Goal: Find specific page/section: Find specific page/section

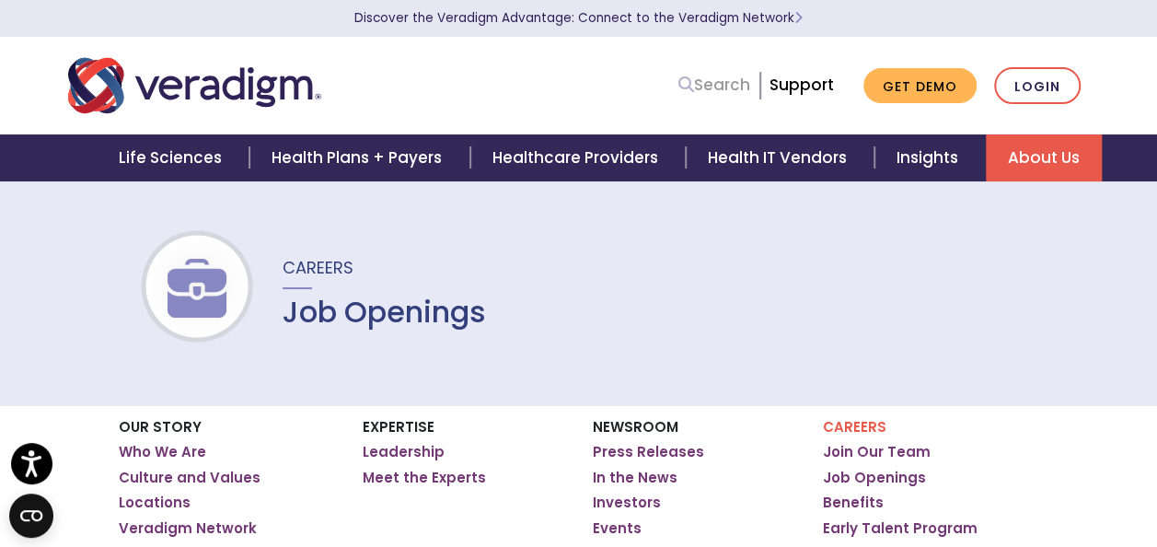
click at [734, 81] on link "Search" at bounding box center [715, 85] width 72 height 25
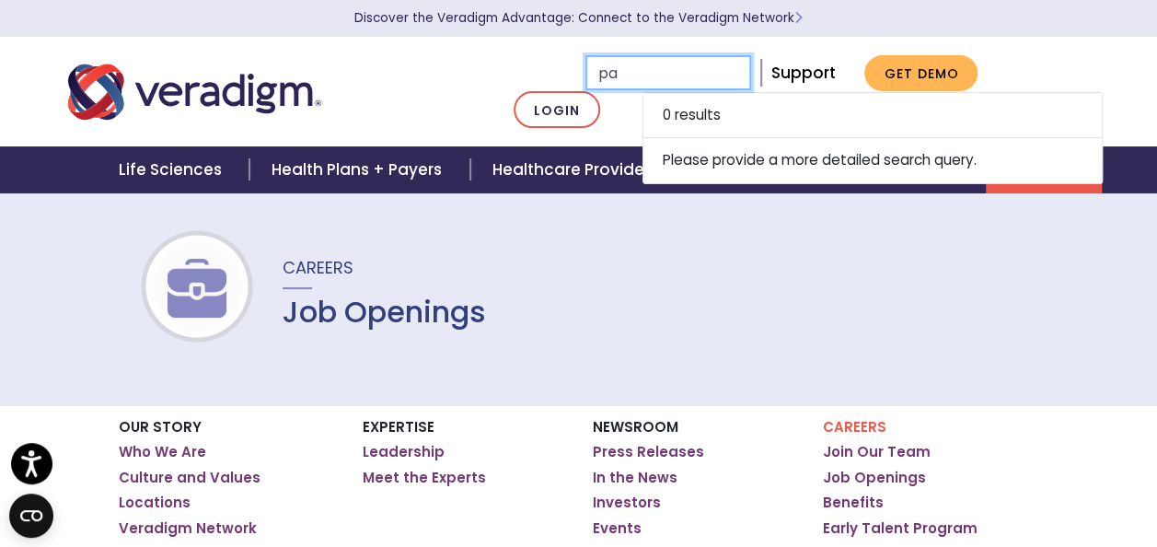
type input "p"
type input "a"
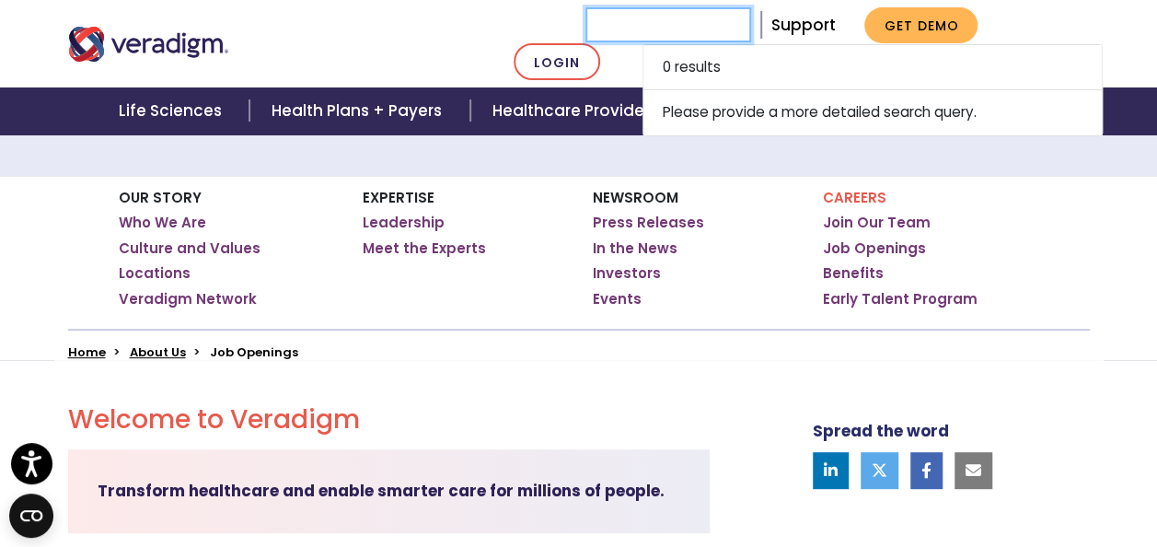
scroll to position [256, 0]
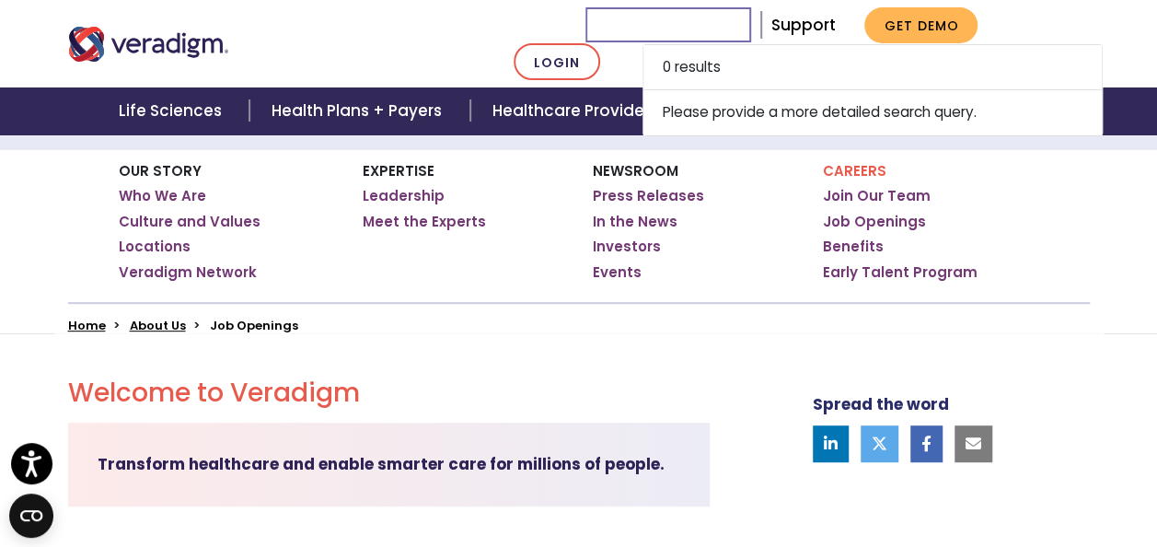
click at [269, 328] on li "Job Openings" at bounding box center [254, 325] width 88 height 17
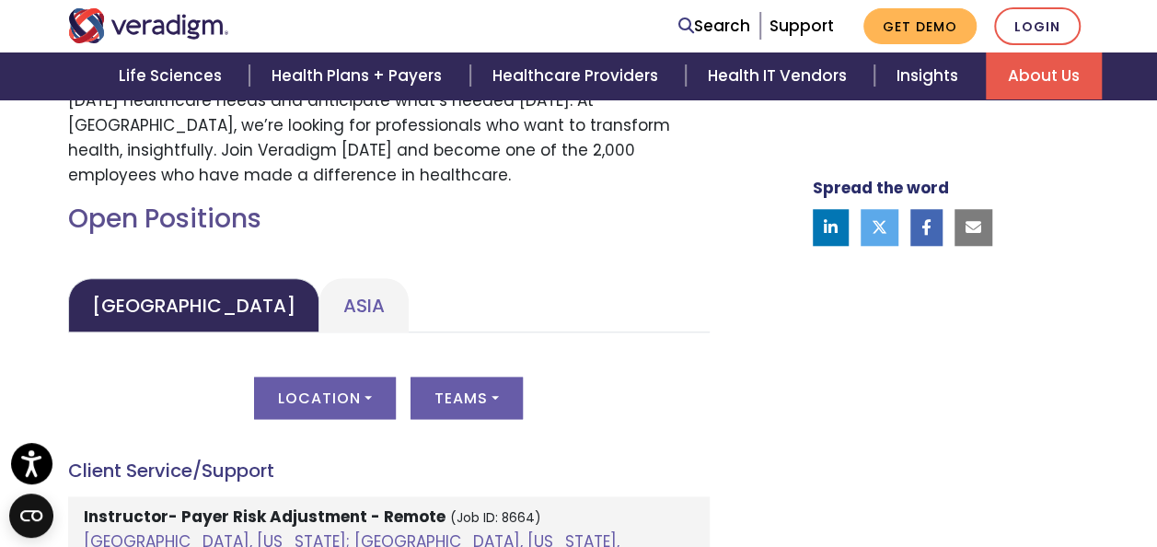
scroll to position [770, 0]
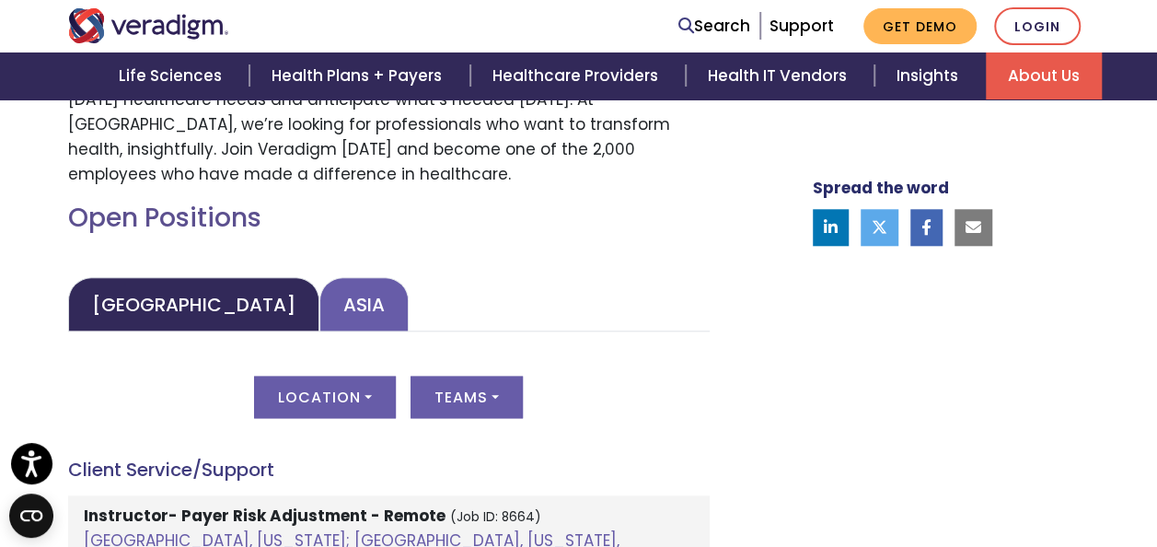
click at [319, 307] on link "Asia" at bounding box center [363, 304] width 89 height 54
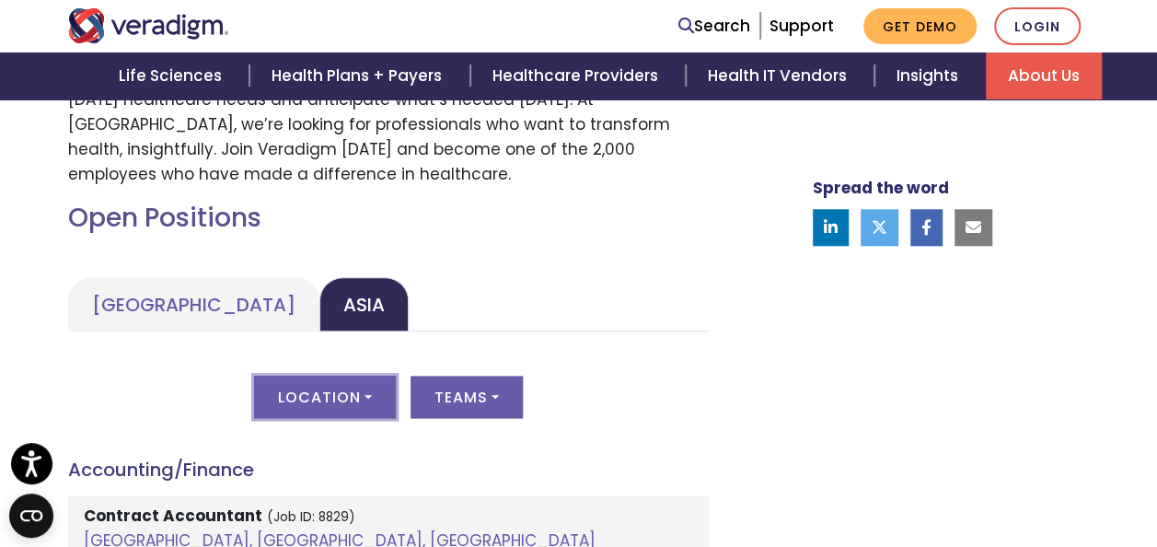
click at [379, 407] on button "Location" at bounding box center [325, 397] width 142 height 42
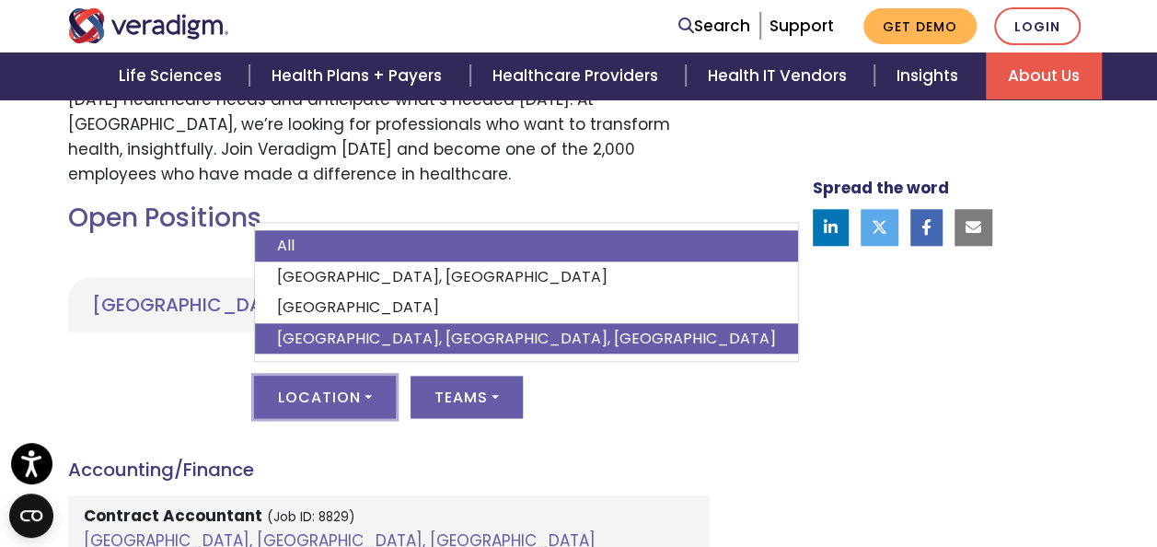
click at [319, 331] on link "[GEOGRAPHIC_DATA], [GEOGRAPHIC_DATA], [GEOGRAPHIC_DATA]" at bounding box center [526, 338] width 543 height 31
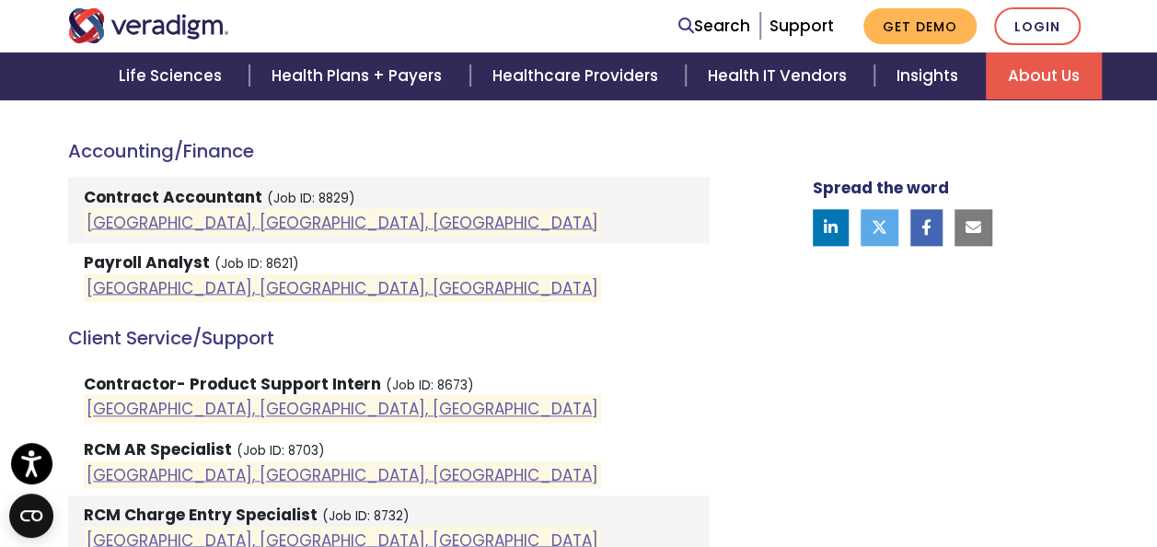
scroll to position [1071, 0]
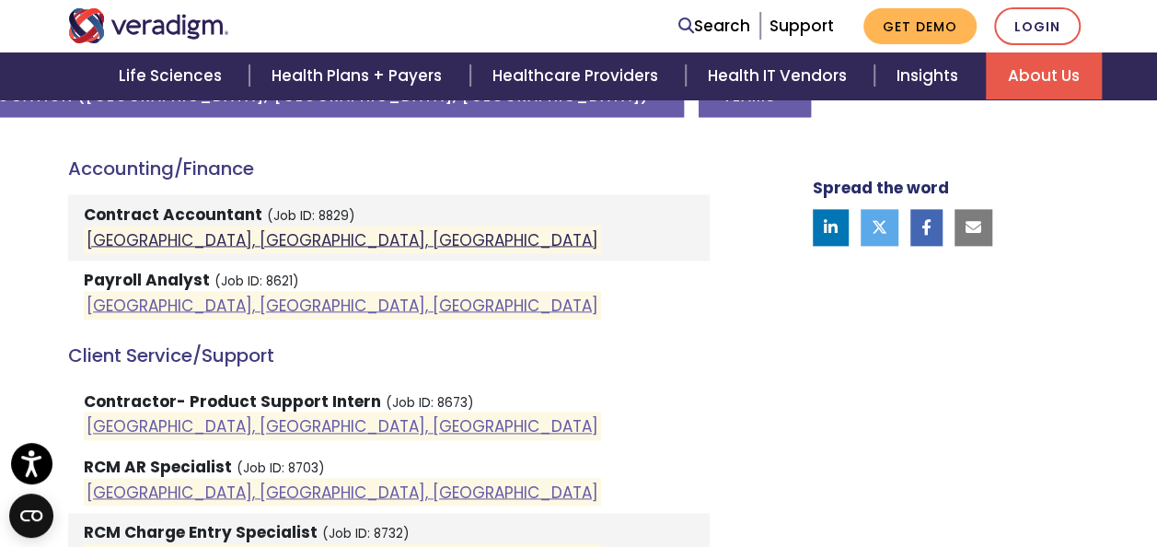
click at [184, 240] on link "[GEOGRAPHIC_DATA], [GEOGRAPHIC_DATA], [GEOGRAPHIC_DATA]" at bounding box center [343, 239] width 512 height 22
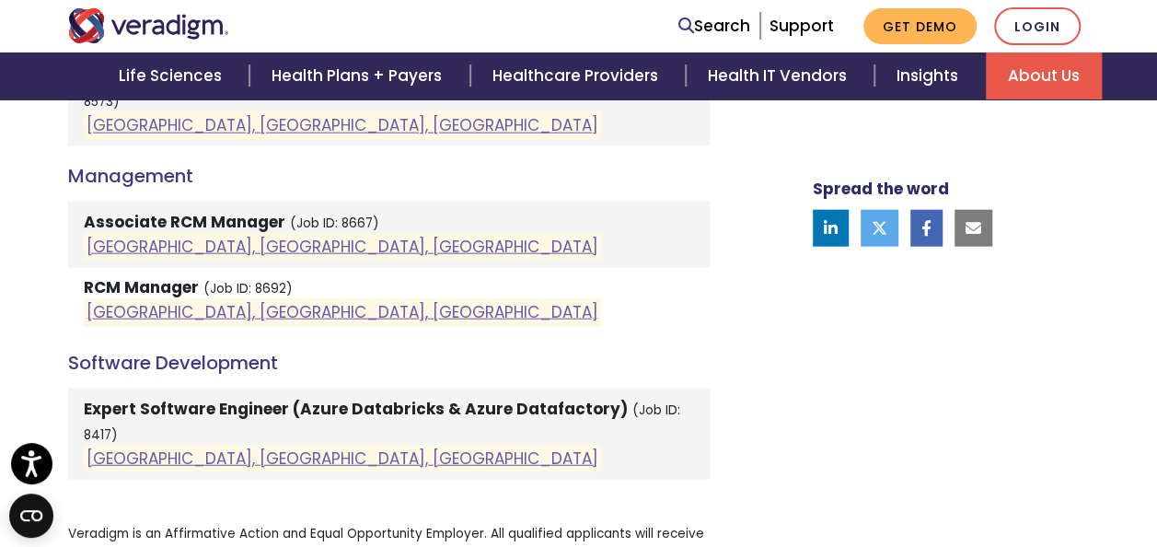
scroll to position [2107, 0]
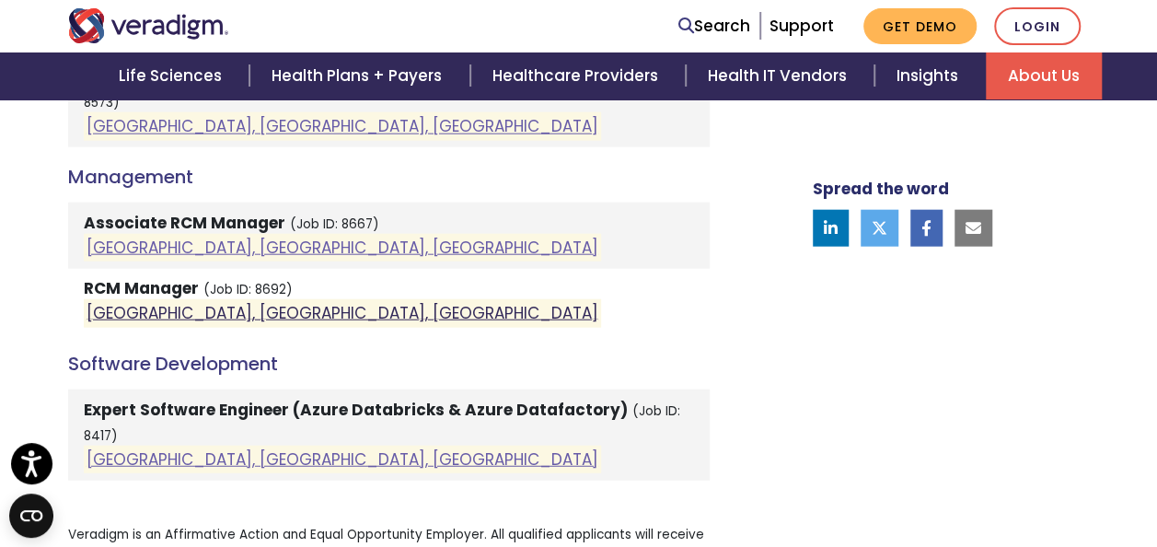
click at [191, 312] on link "[GEOGRAPHIC_DATA], [GEOGRAPHIC_DATA], [GEOGRAPHIC_DATA]" at bounding box center [343, 313] width 512 height 22
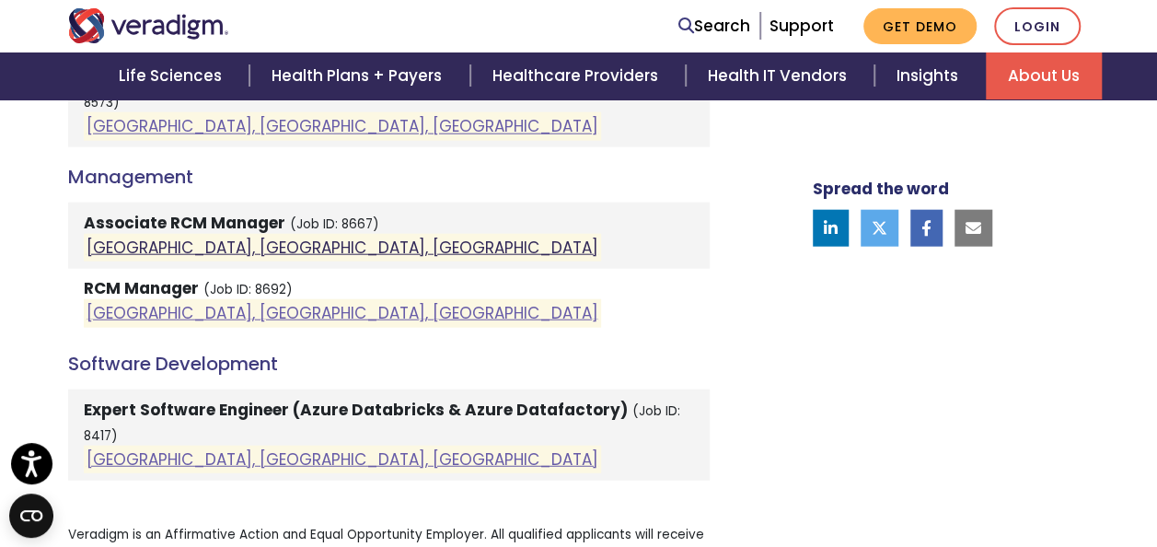
click at [182, 239] on link "[GEOGRAPHIC_DATA], [GEOGRAPHIC_DATA], [GEOGRAPHIC_DATA]" at bounding box center [343, 248] width 512 height 22
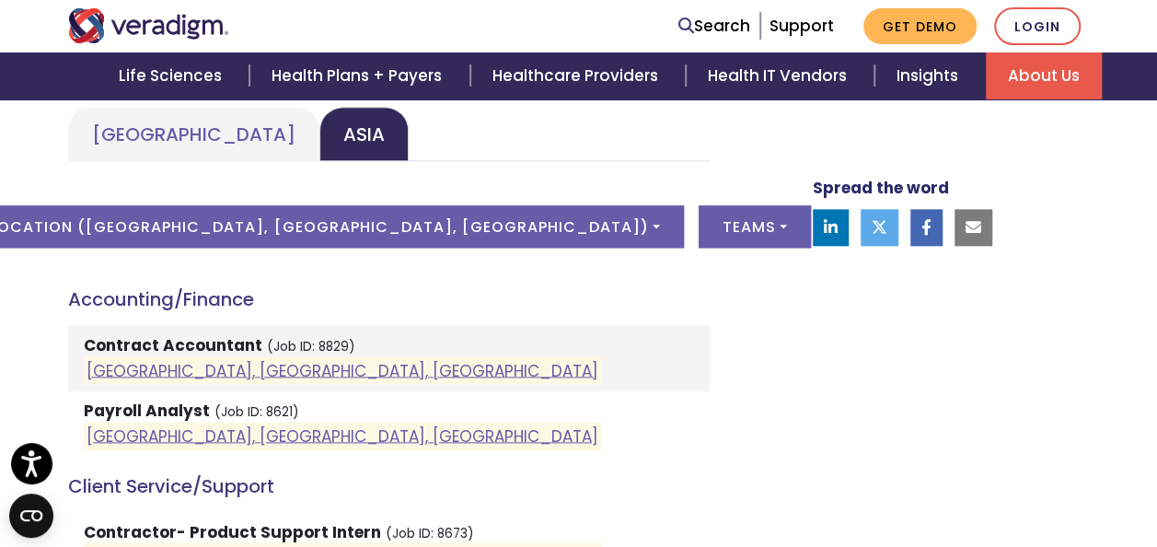
scroll to position [941, 0]
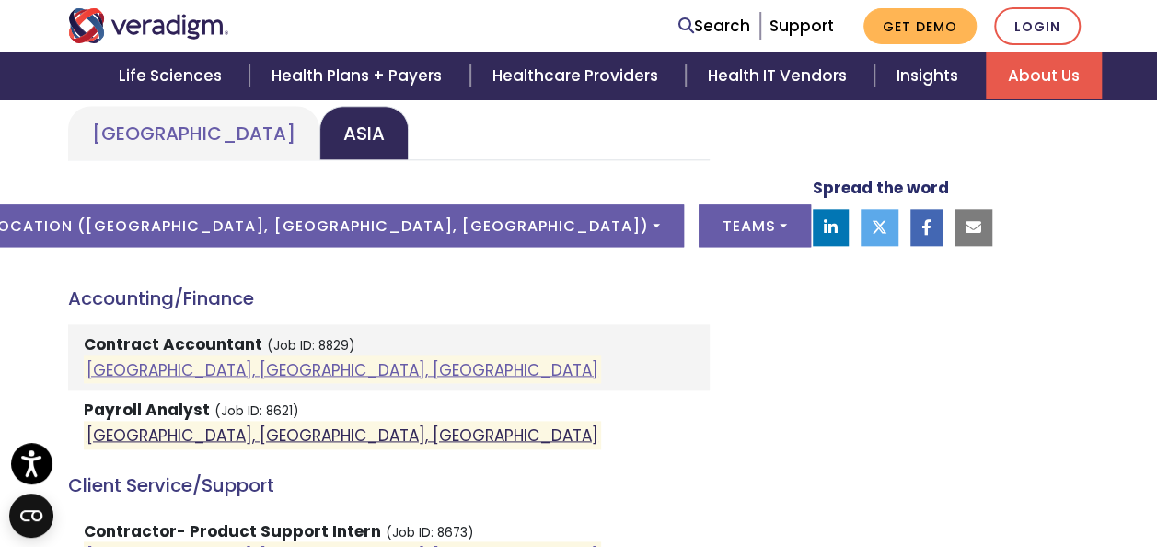
click at [154, 437] on link "[GEOGRAPHIC_DATA], [GEOGRAPHIC_DATA], [GEOGRAPHIC_DATA]" at bounding box center [343, 435] width 512 height 22
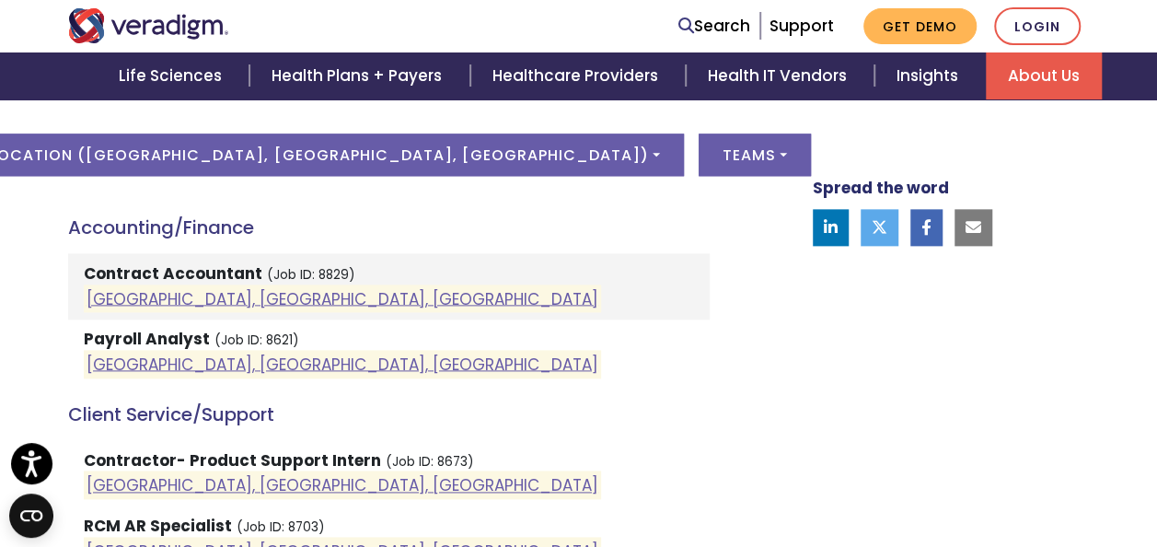
scroll to position [1027, 0]
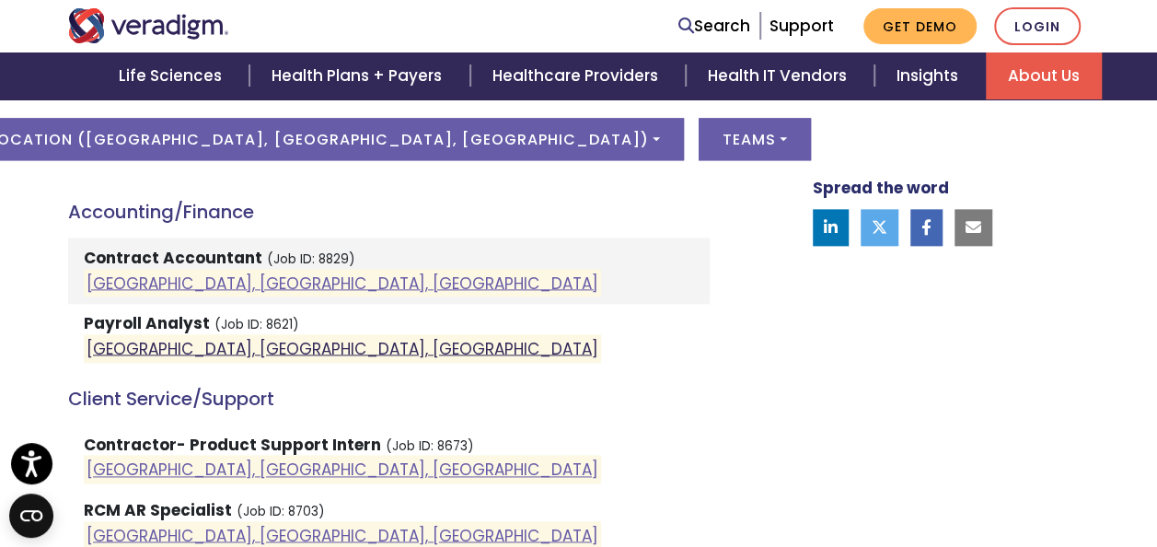
click at [183, 355] on link "[GEOGRAPHIC_DATA], [GEOGRAPHIC_DATA], [GEOGRAPHIC_DATA]" at bounding box center [343, 348] width 512 height 22
